Goal: Task Accomplishment & Management: Use online tool/utility

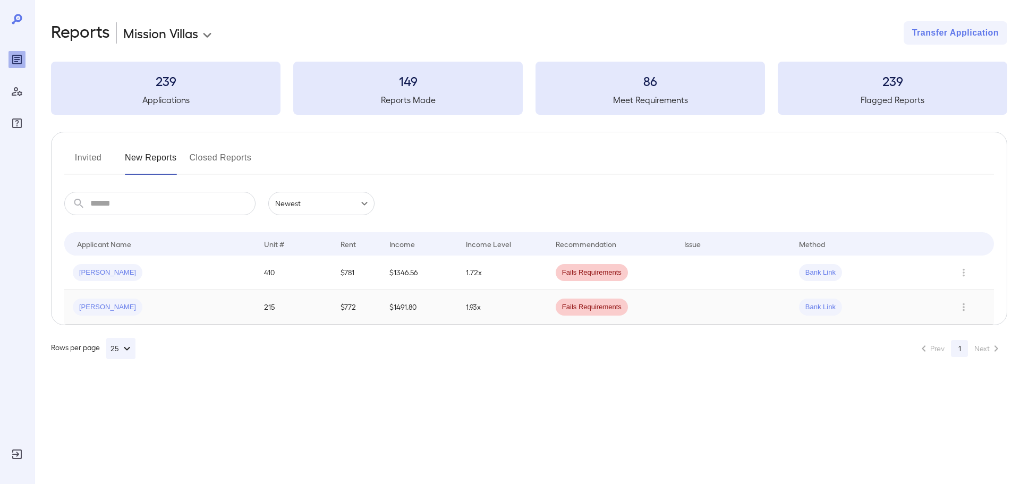
click at [105, 309] on span "[PERSON_NAME]" at bounding box center [108, 307] width 70 height 10
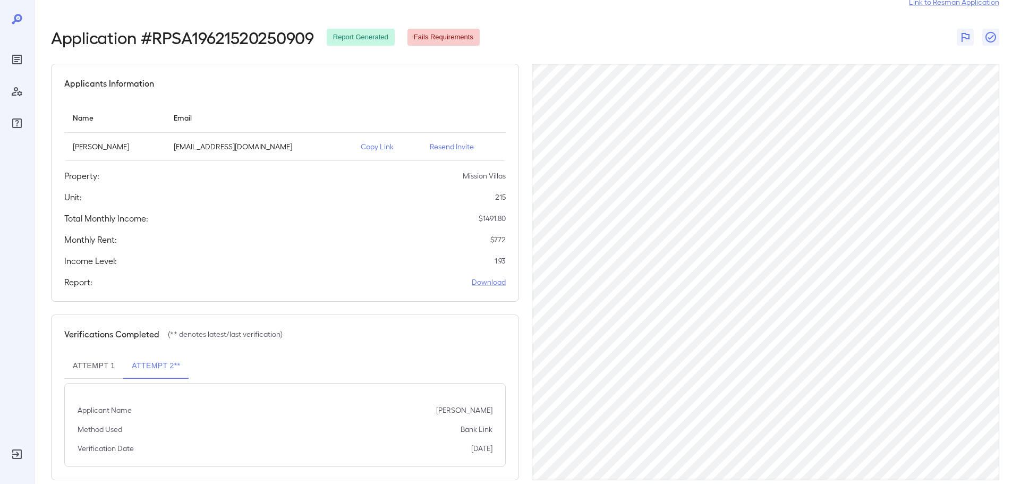
scroll to position [49, 0]
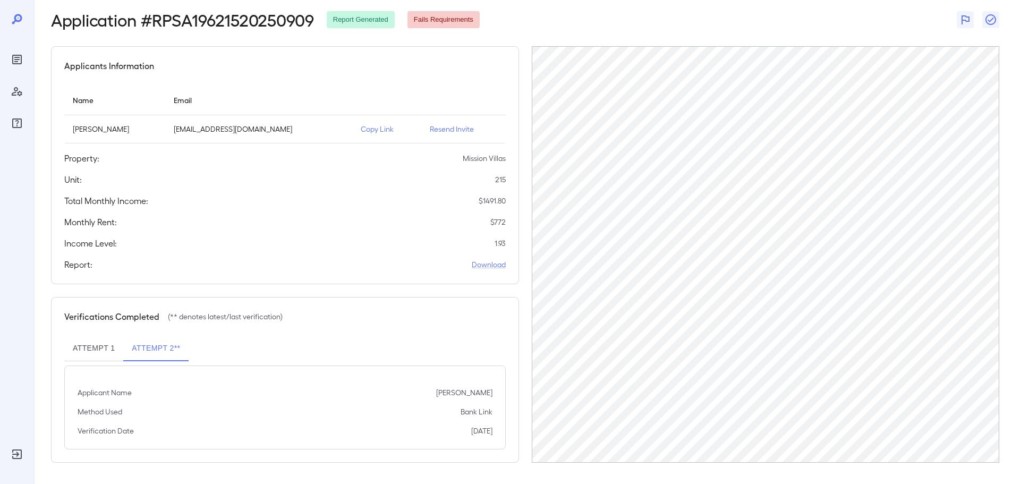
click at [361, 127] on p "Copy Link" at bounding box center [387, 129] width 52 height 11
click at [361, 130] on p "Copy Link" at bounding box center [387, 129] width 52 height 11
